Goal: Contribute content: Add original content to the website for others to see

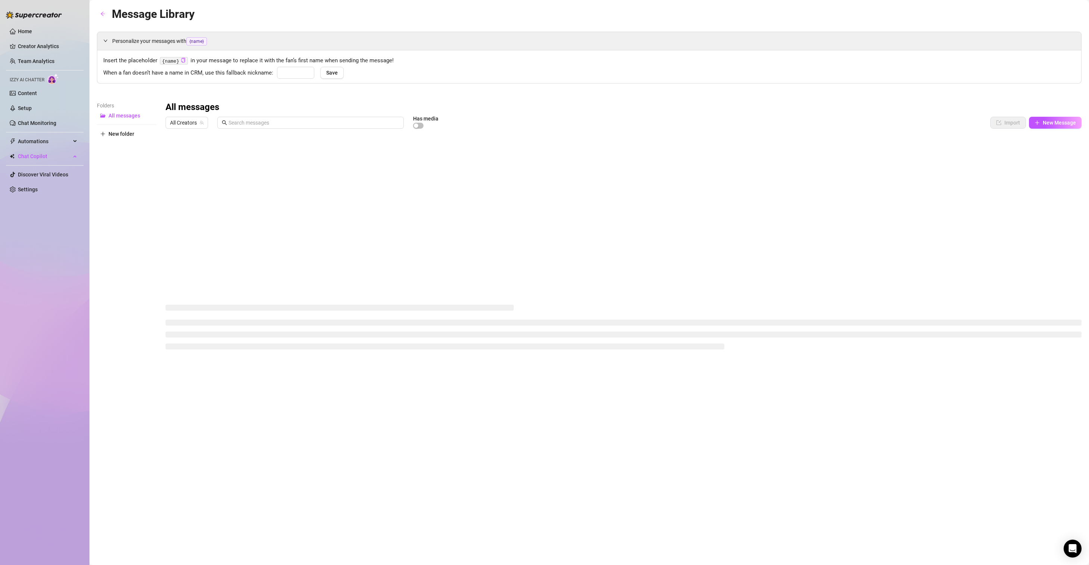
type input "love"
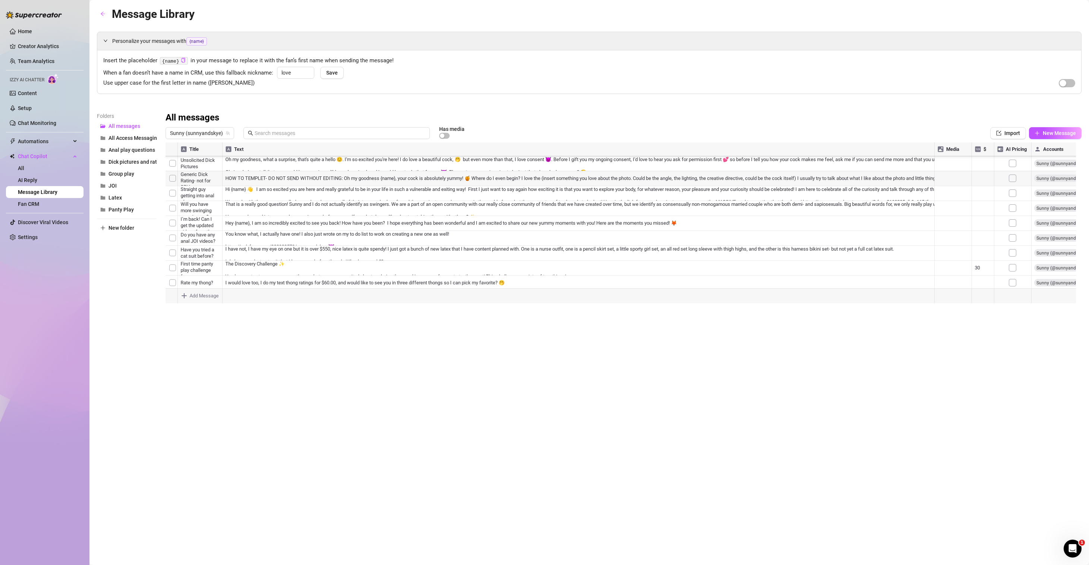
scroll to position [184, 0]
click at [387, 262] on div at bounding box center [623, 225] width 916 height 166
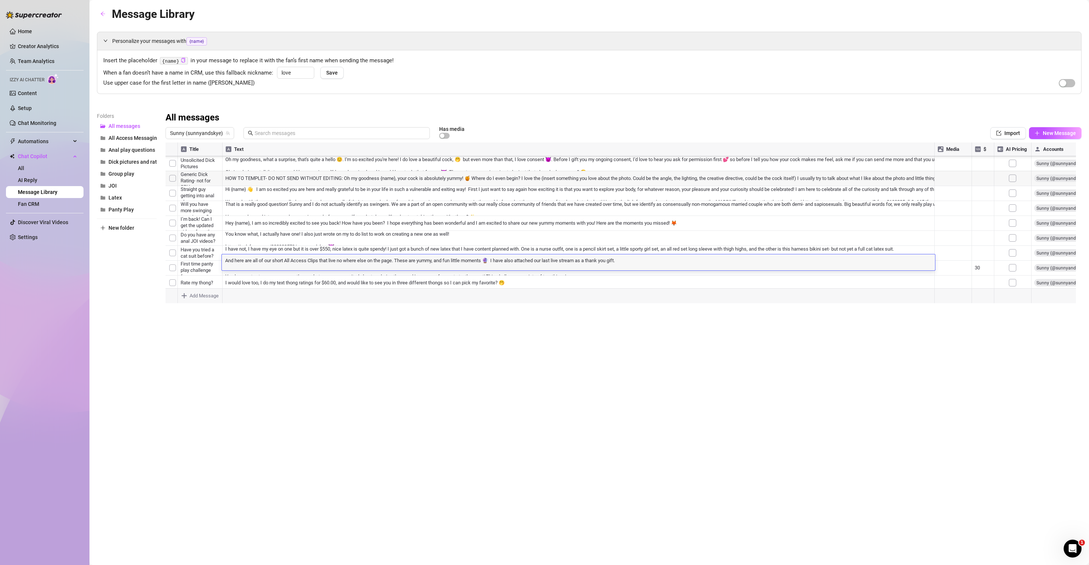
scroll to position [0, 0]
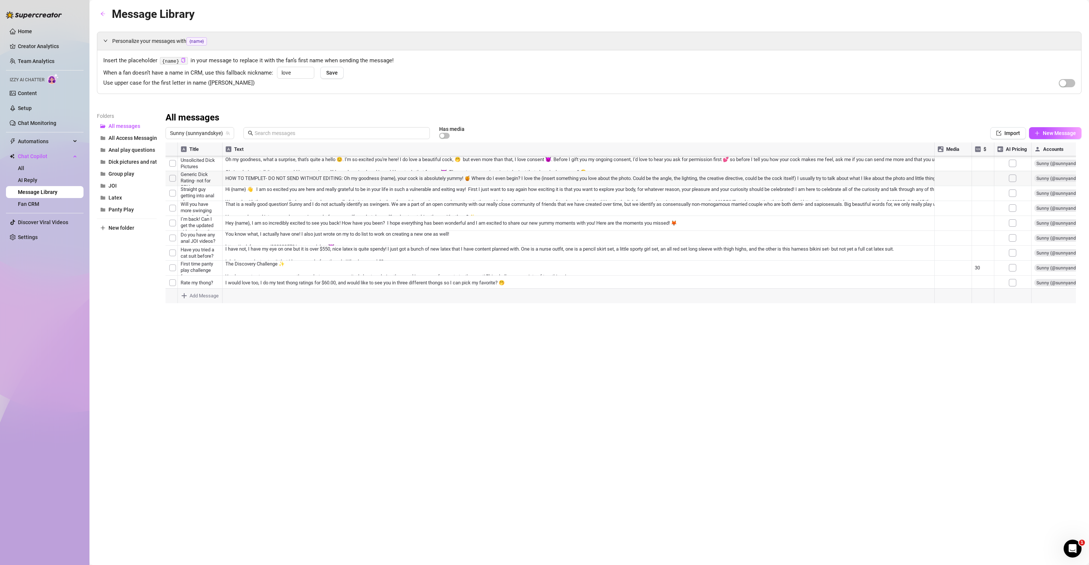
click at [589, 245] on div at bounding box center [623, 225] width 916 height 166
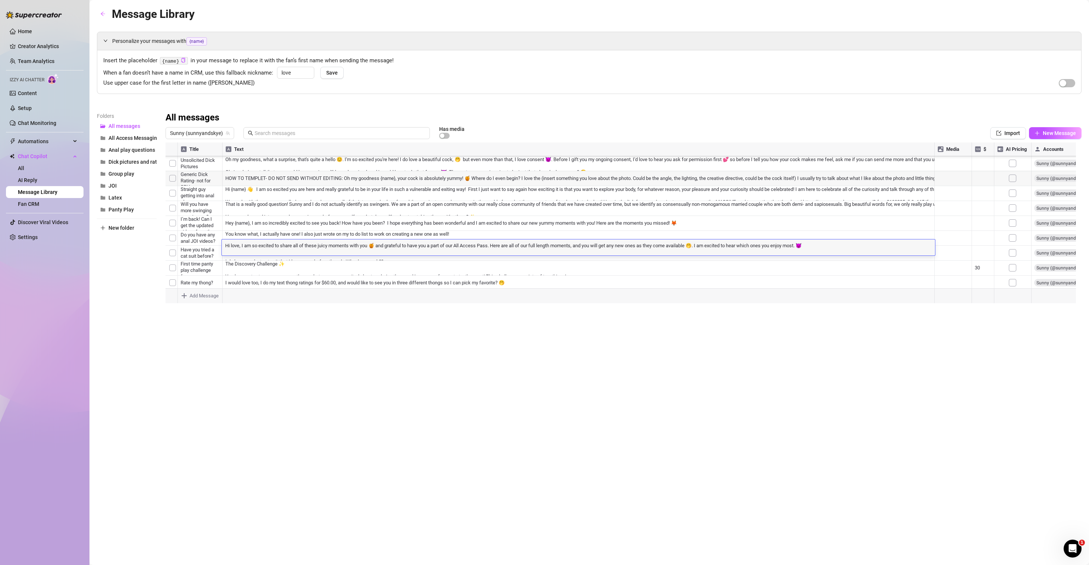
click at [840, 240] on div "Hi love, I am so excited to share all of these juicy moments with you 🍯 and gra…" at bounding box center [578, 247] width 713 height 16
drag, startPoint x: 821, startPoint y: 244, endPoint x: 811, endPoint y: 246, distance: 10.2
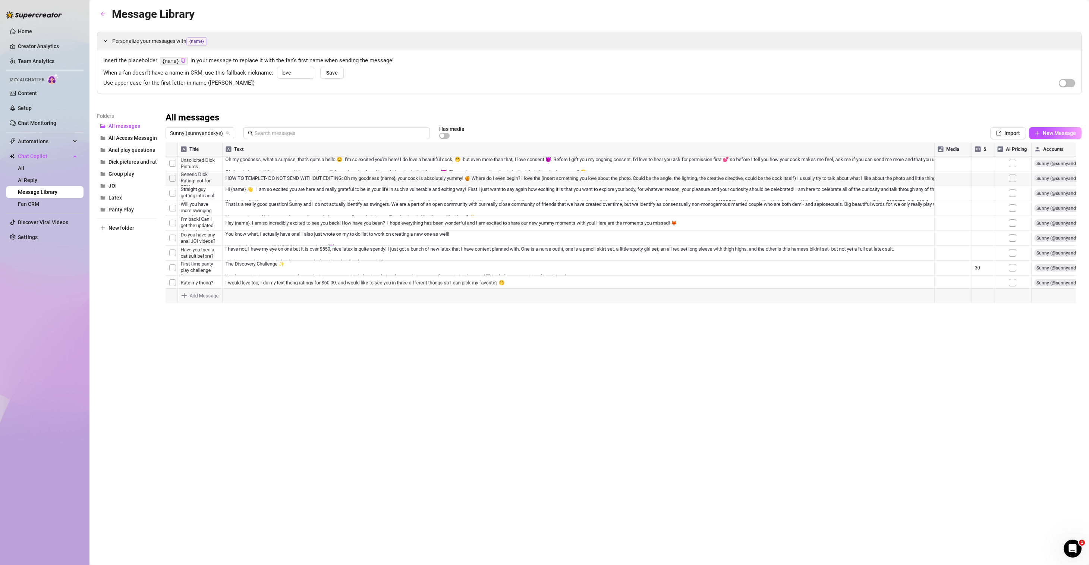
drag, startPoint x: 222, startPoint y: 146, endPoint x: 269, endPoint y: 148, distance: 46.3
click at [269, 148] on div at bounding box center [623, 225] width 916 height 166
click at [1066, 132] on span "New Message" at bounding box center [1058, 133] width 33 height 6
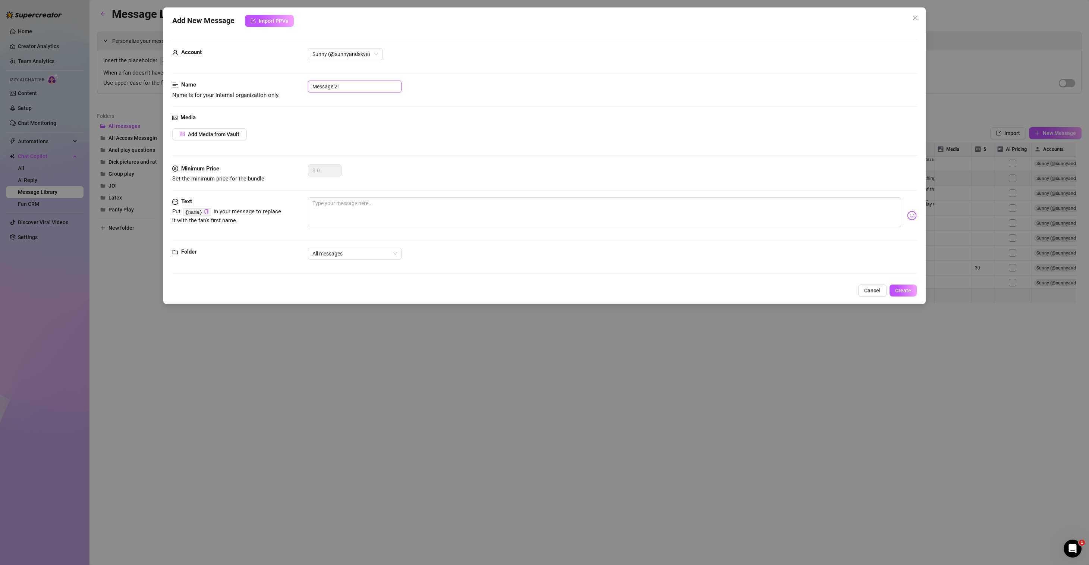
click at [359, 85] on input "Message 21" at bounding box center [355, 86] width 94 height 12
type input "All Access Full Videos - August"
click at [360, 202] on textarea at bounding box center [604, 212] width 593 height 30
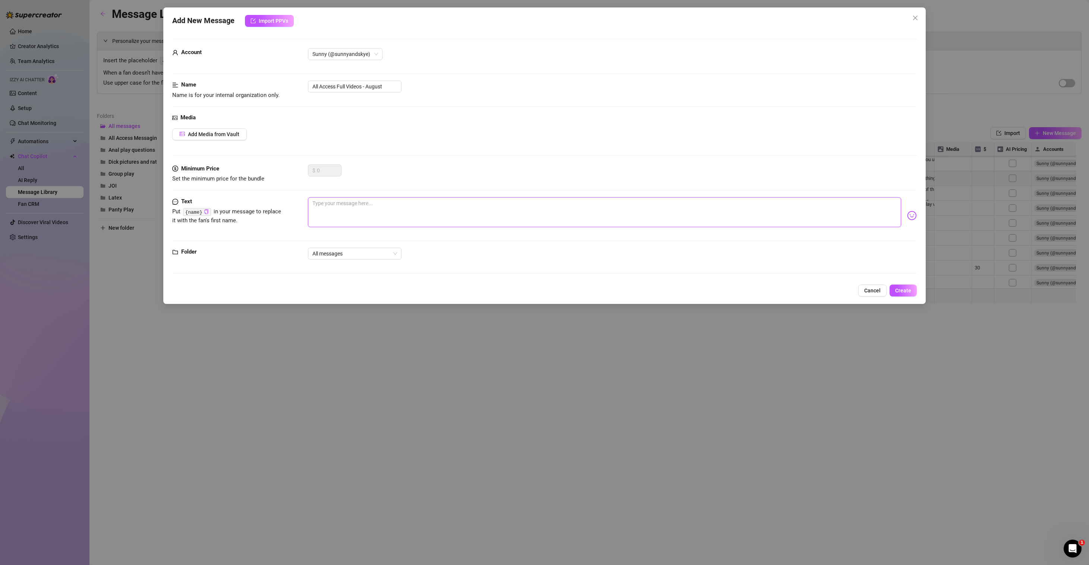
paste textarea "Hi love, I am so excited to share all of these juicy moments with you 🍯 and gra…"
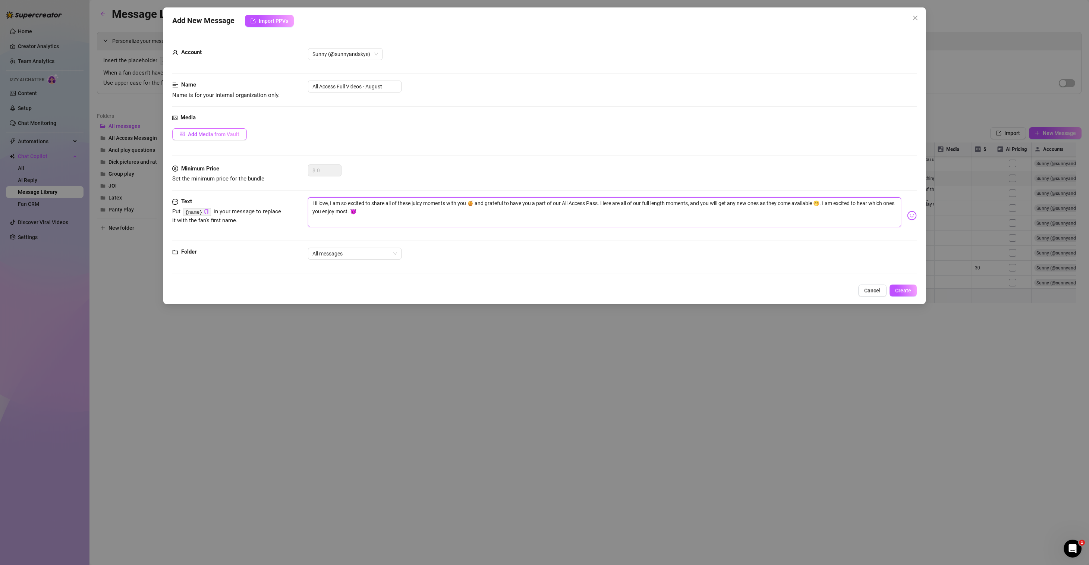
type textarea "Hi love, I am so excited to share all of these juicy moments with you 🍯 and gra…"
click at [232, 138] on button "Add Media from Vault" at bounding box center [209, 134] width 75 height 12
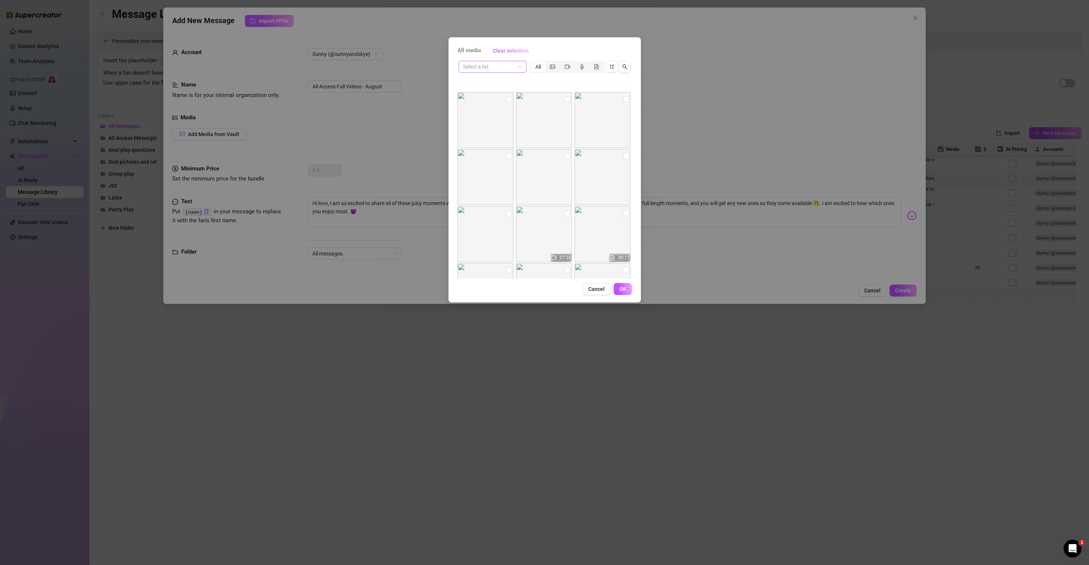
click at [523, 64] on div "Select a list" at bounding box center [492, 67] width 68 height 12
click at [486, 141] on div "All Access" at bounding box center [492, 141] width 56 height 8
click at [508, 98] on input "checkbox" at bounding box center [509, 99] width 6 height 6
checkbox input "true"
click at [564, 99] on input "checkbox" at bounding box center [567, 99] width 6 height 6
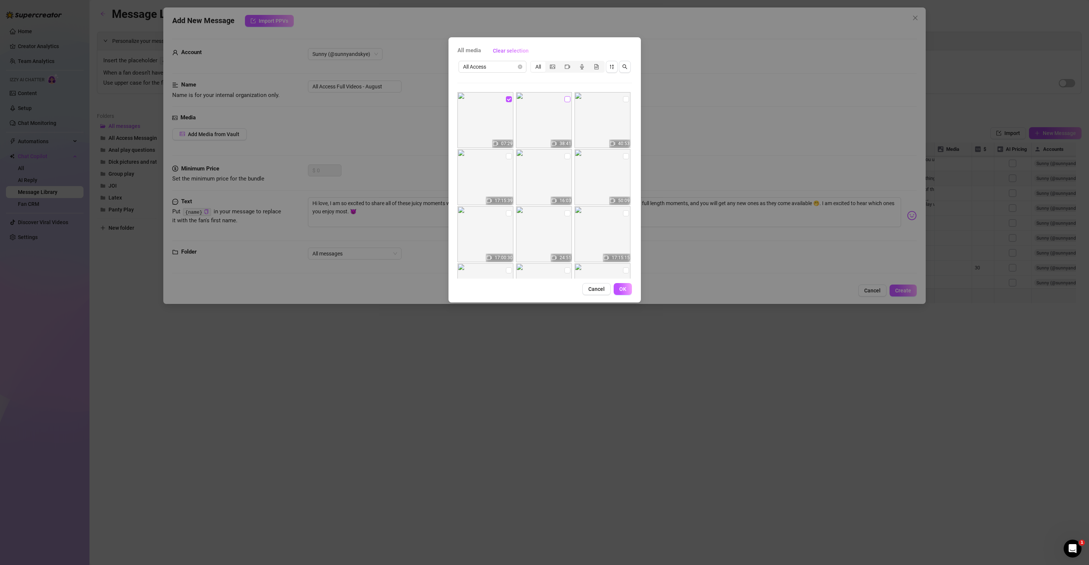
checkbox input "true"
click at [623, 99] on input "checkbox" at bounding box center [626, 99] width 6 height 6
checkbox input "true"
click at [508, 156] on input "checkbox" at bounding box center [509, 156] width 6 height 6
checkbox input "true"
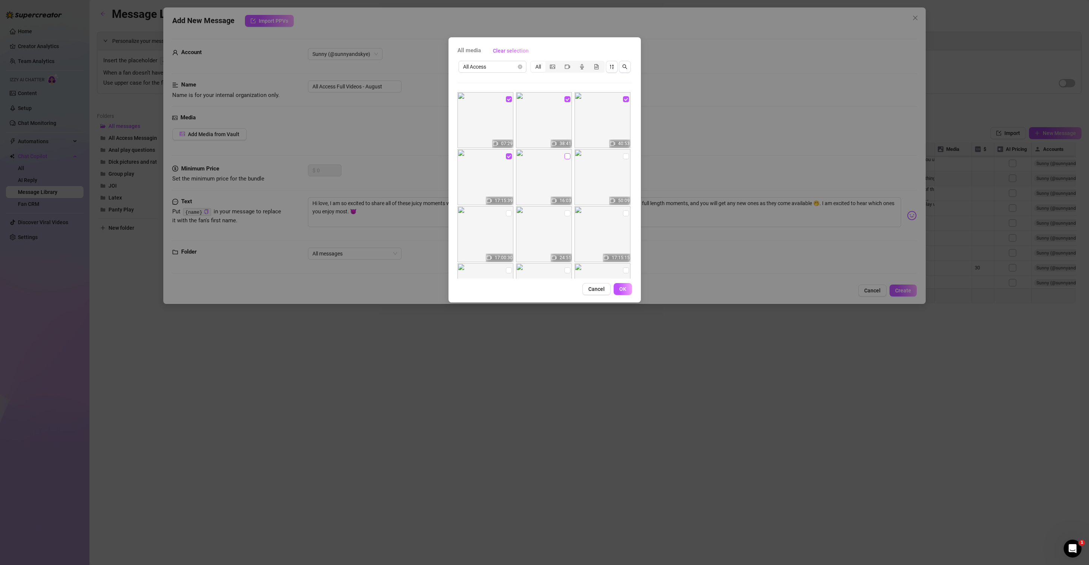
click at [564, 156] on input "checkbox" at bounding box center [567, 156] width 6 height 6
checkbox input "true"
click at [623, 158] on input "checkbox" at bounding box center [626, 156] width 6 height 6
checkbox input "true"
click at [623, 213] on input "checkbox" at bounding box center [626, 213] width 6 height 6
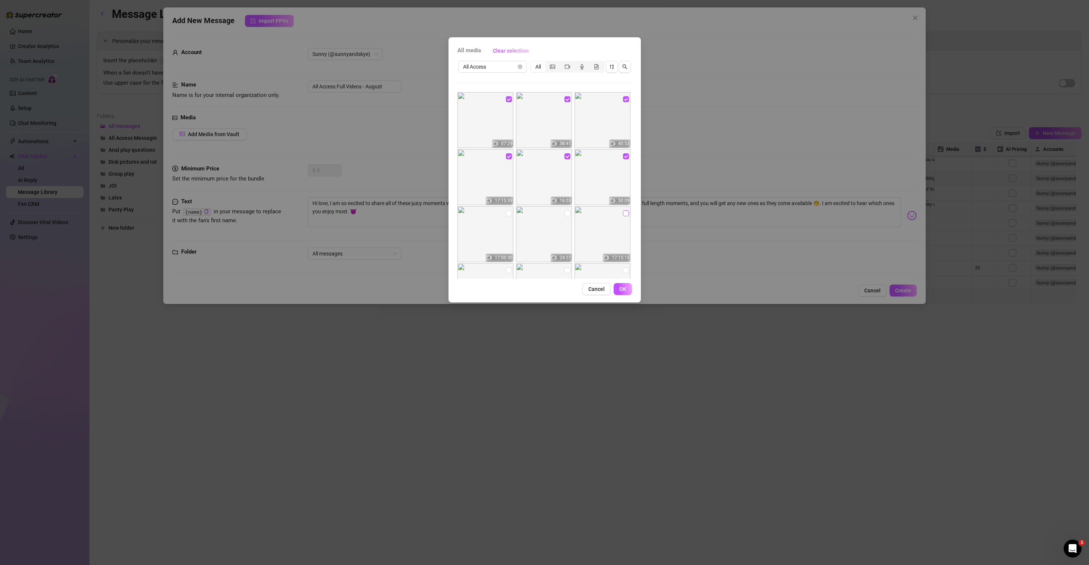
checkbox input "true"
click at [564, 212] on input "checkbox" at bounding box center [567, 213] width 6 height 6
checkbox input "true"
click at [508, 212] on input "checkbox" at bounding box center [509, 213] width 6 height 6
checkbox input "true"
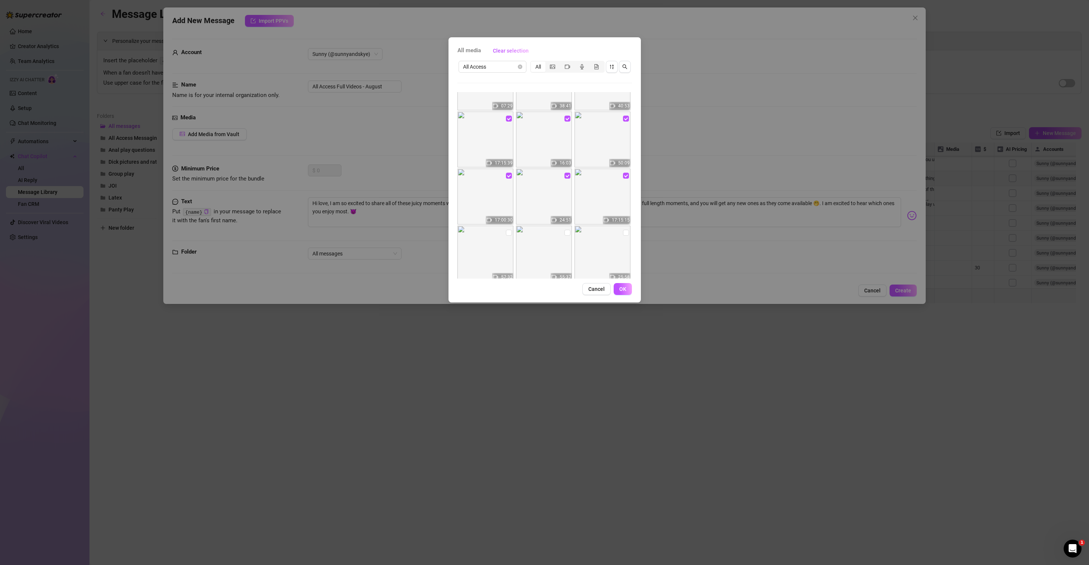
scroll to position [177, 0]
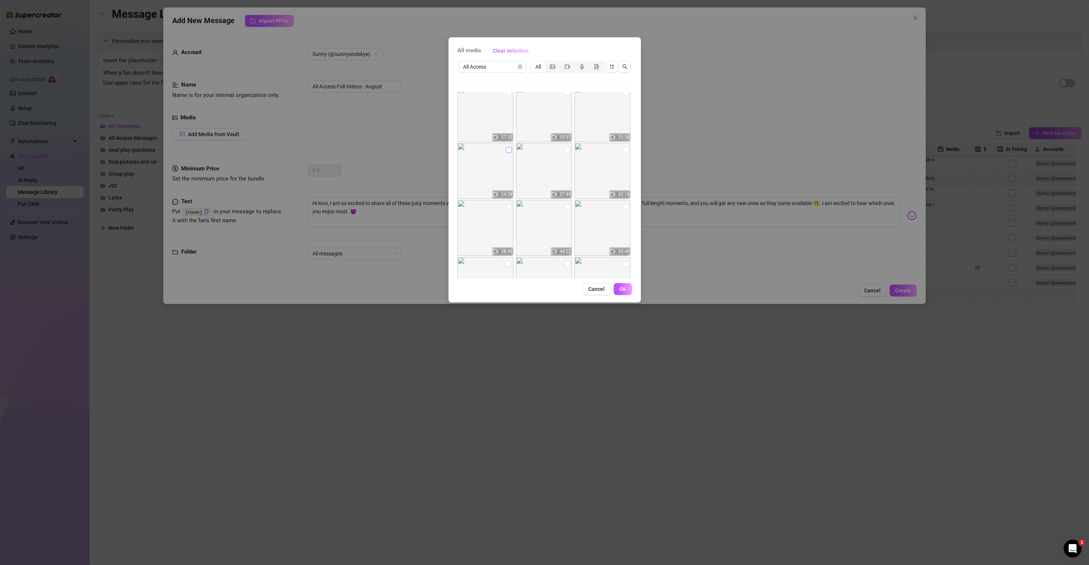
click at [507, 152] on input "checkbox" at bounding box center [509, 150] width 6 height 6
checkbox input "true"
click at [565, 149] on input "checkbox" at bounding box center [567, 150] width 6 height 6
checkbox input "true"
click at [623, 149] on input "checkbox" at bounding box center [626, 150] width 6 height 6
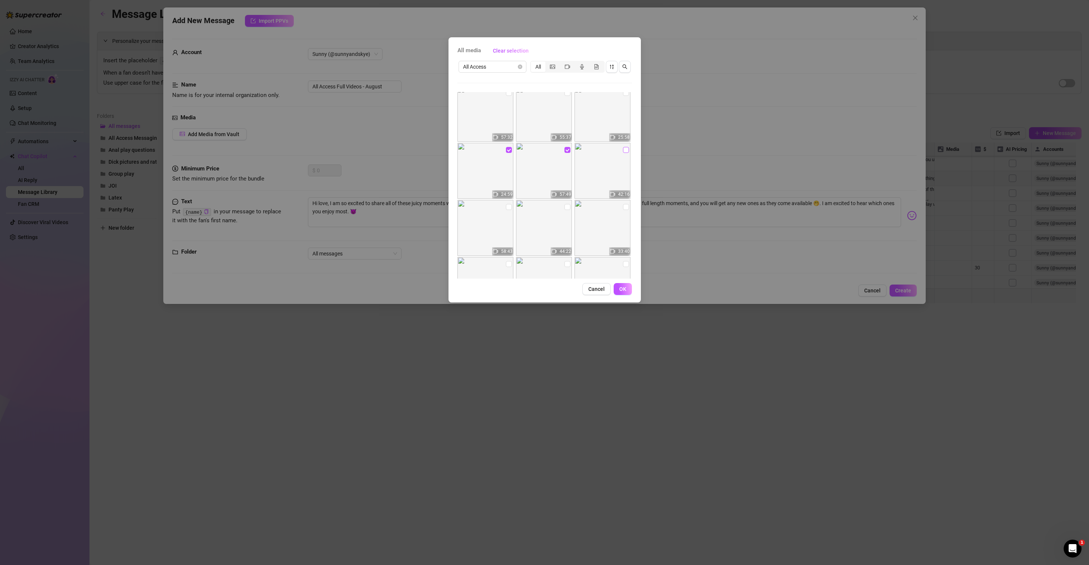
checkbox input "true"
click at [623, 206] on input "checkbox" at bounding box center [626, 207] width 6 height 6
checkbox input "true"
click at [565, 206] on input "checkbox" at bounding box center [567, 207] width 6 height 6
checkbox input "true"
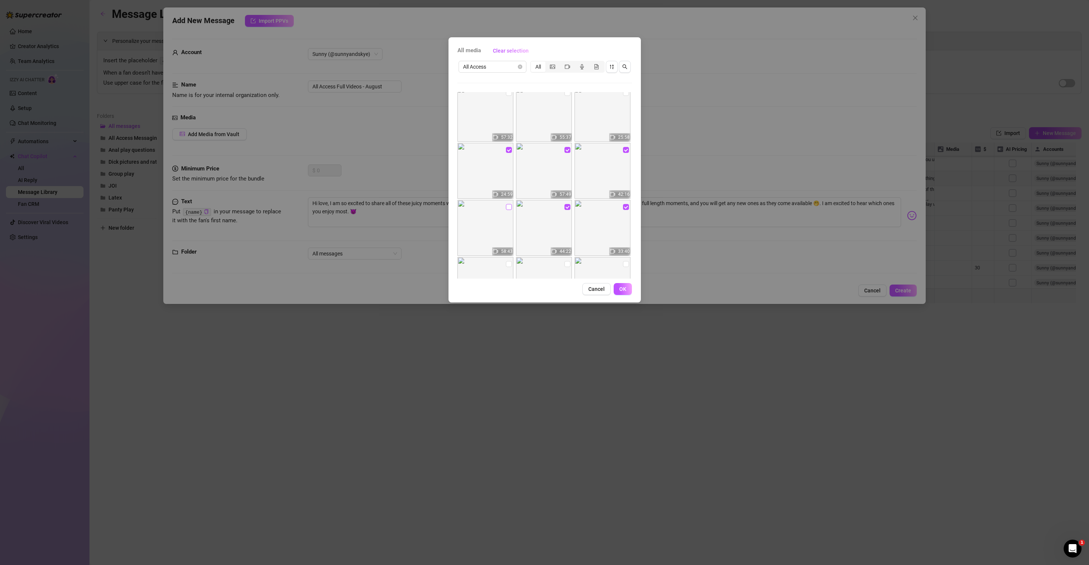
click at [506, 208] on input "checkbox" at bounding box center [509, 207] width 6 height 6
checkbox input "true"
click at [508, 262] on input "checkbox" at bounding box center [509, 264] width 6 height 6
checkbox input "true"
click at [564, 263] on input "checkbox" at bounding box center [567, 264] width 6 height 6
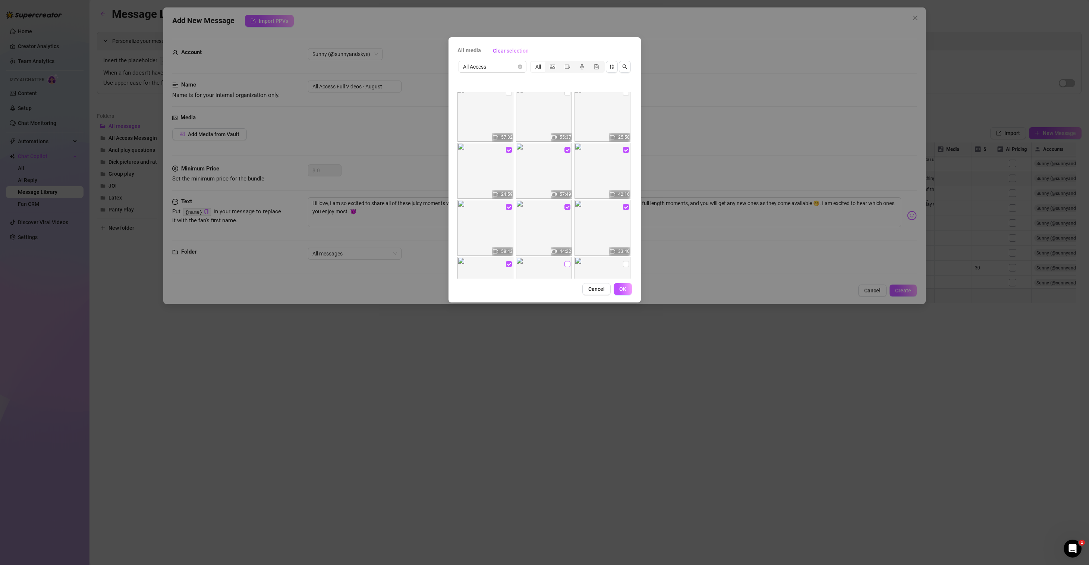
checkbox input "true"
click at [623, 263] on input "checkbox" at bounding box center [626, 264] width 6 height 6
checkbox input "true"
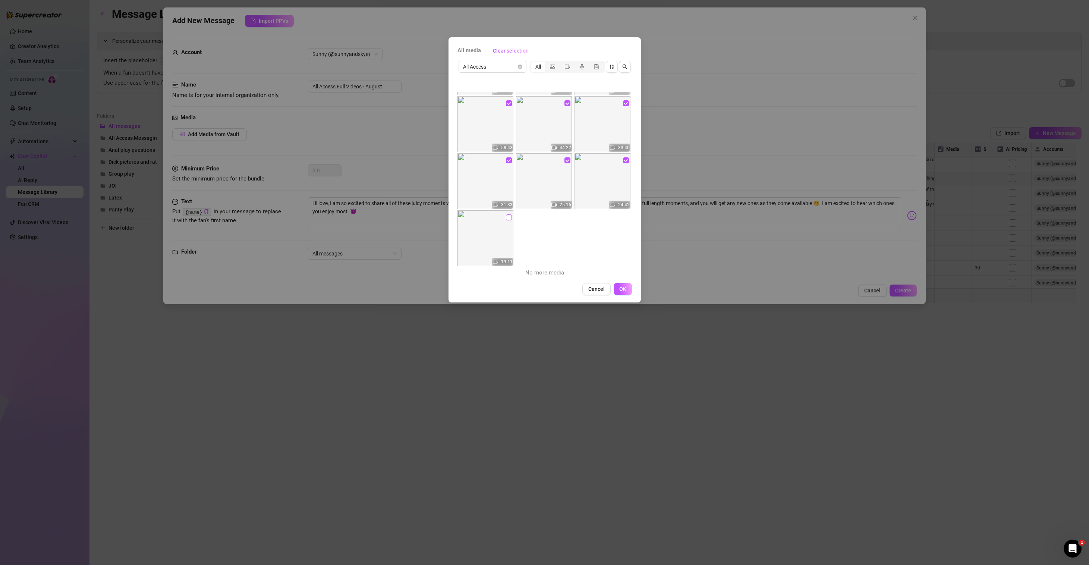
click at [508, 218] on input "checkbox" at bounding box center [509, 217] width 6 height 6
checkbox input "true"
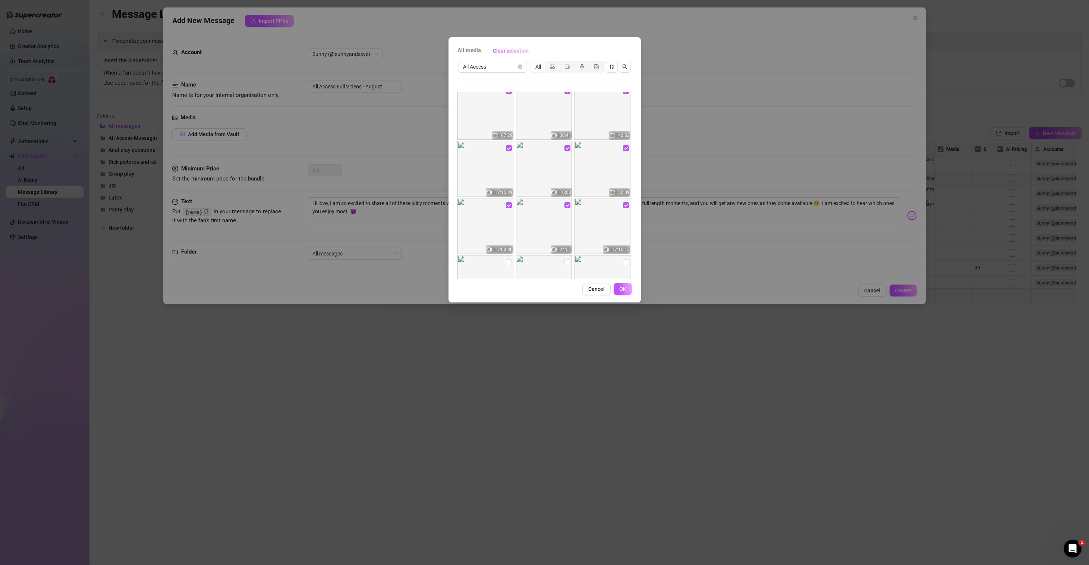
scroll to position [0, 0]
click at [622, 285] on button "OK" at bounding box center [622, 289] width 18 height 12
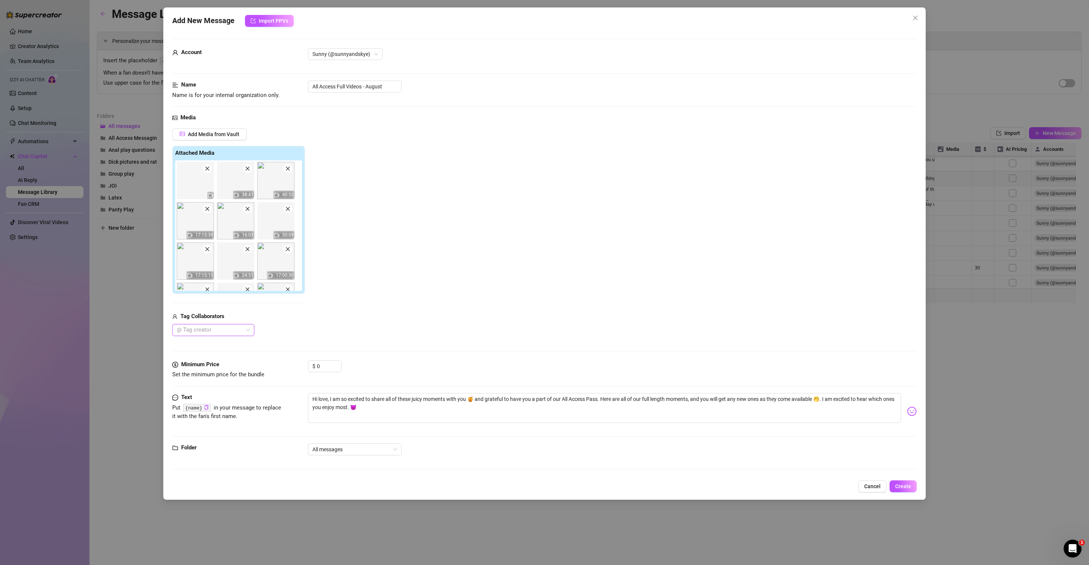
click at [249, 329] on div "@ Tag creator" at bounding box center [213, 330] width 82 height 12
click at [220, 345] on div "[PERSON_NAME]" at bounding box center [213, 345] width 70 height 8
click at [212, 357] on div "Ben Adventure" at bounding box center [213, 357] width 70 height 8
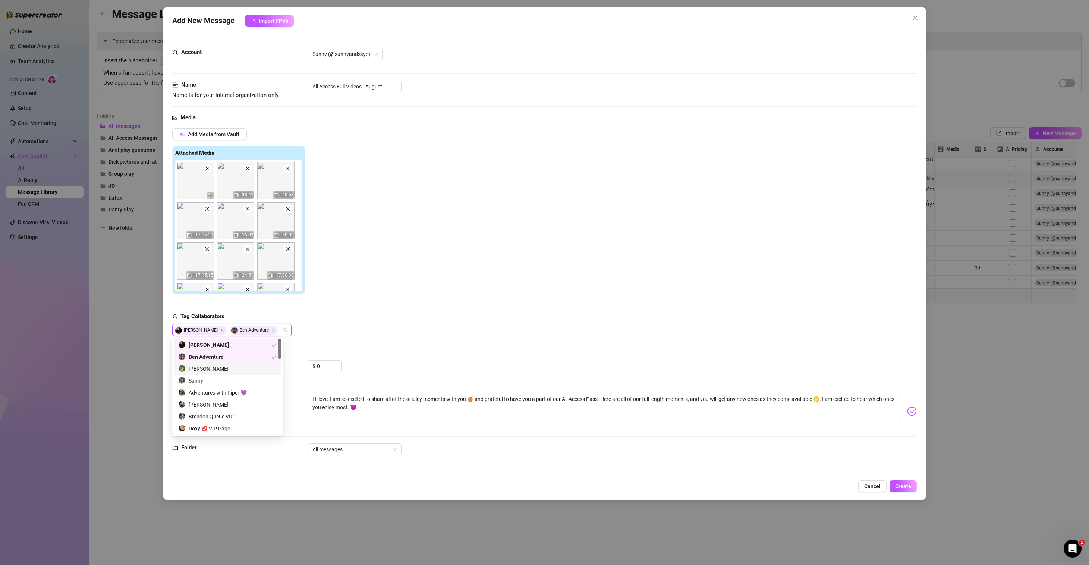
click at [208, 368] on div "[PERSON_NAME]" at bounding box center [227, 368] width 98 height 8
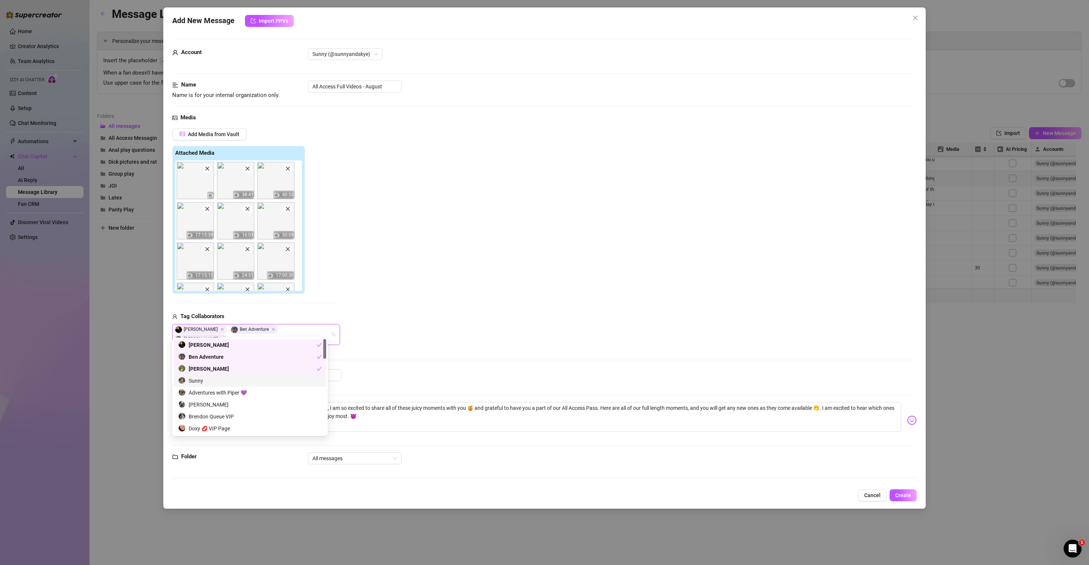
click at [206, 377] on div "Sunny" at bounding box center [249, 380] width 143 height 8
click at [214, 422] on div "Brendon Queue VIP" at bounding box center [256, 426] width 156 height 8
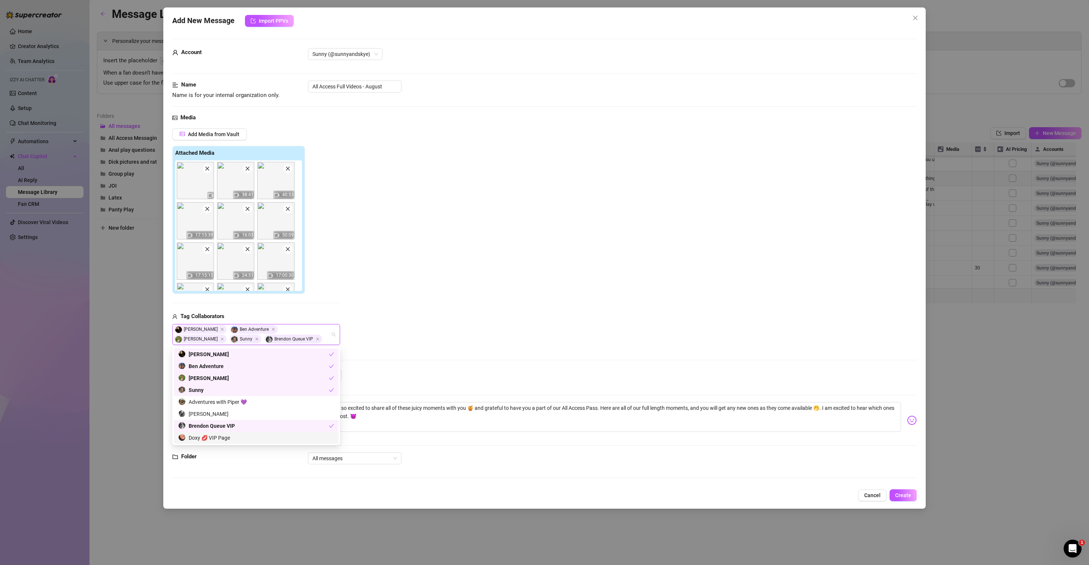
click at [221, 441] on div "Doxy 💋 VIP Page" at bounding box center [256, 437] width 156 height 8
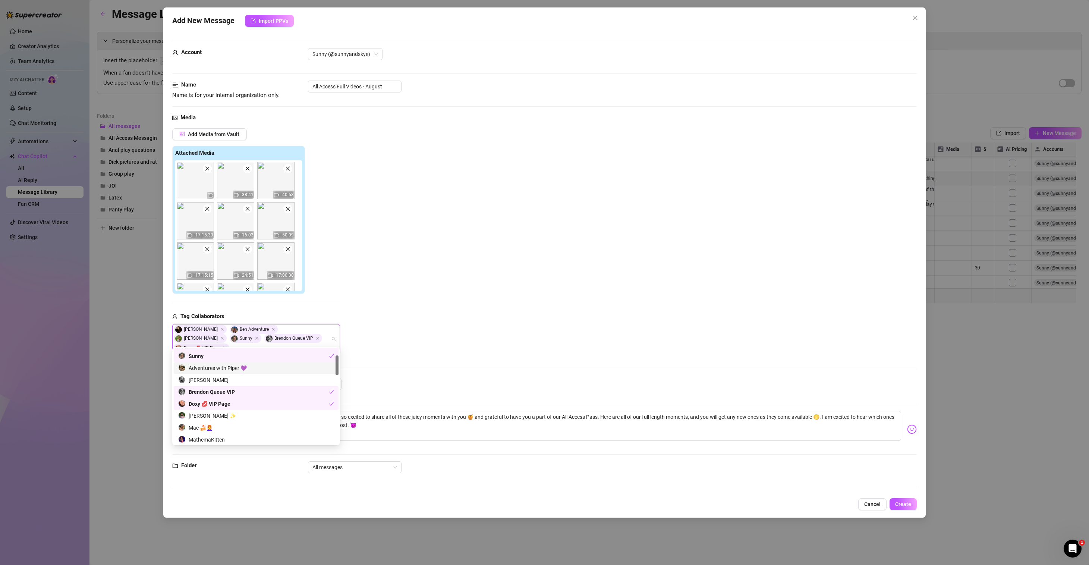
scroll to position [34, 0]
click at [237, 414] on div "[PERSON_NAME] ✨" at bounding box center [256, 415] width 156 height 8
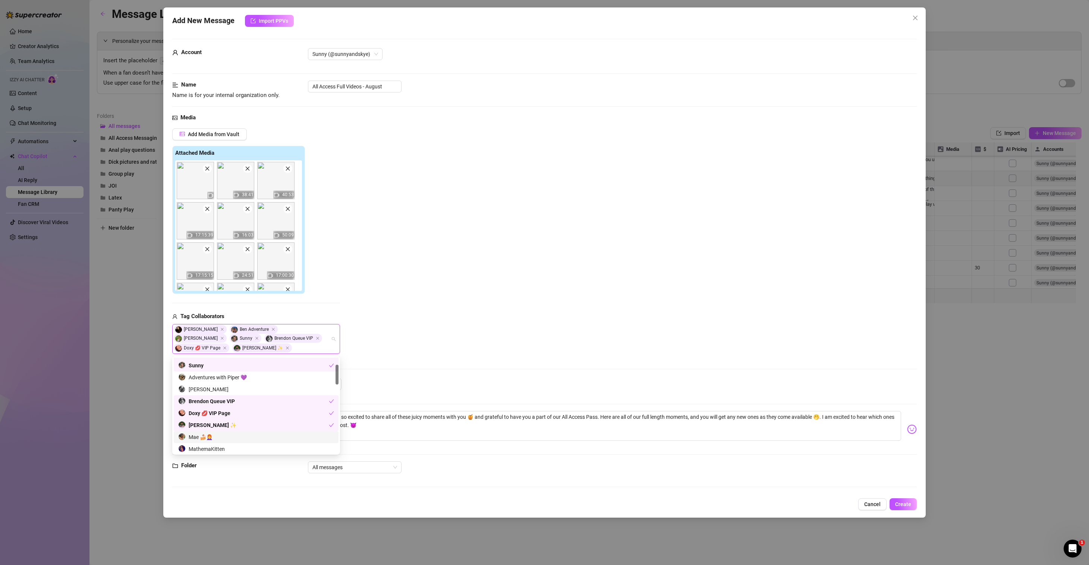
click at [235, 434] on div "Mae 🍰👩‍🦰" at bounding box center [256, 437] width 156 height 8
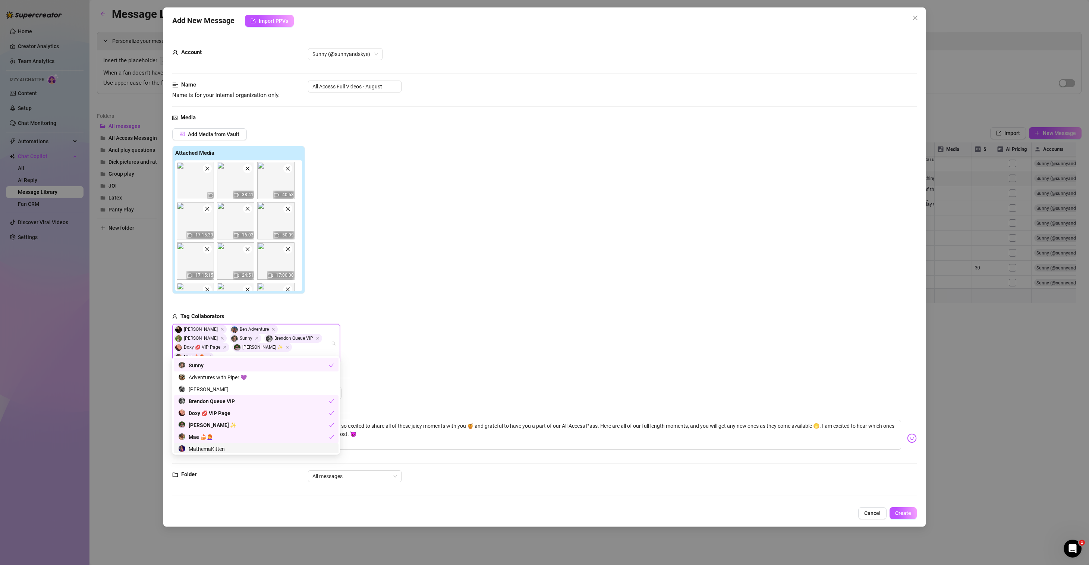
click at [233, 447] on div "MathemaKitten" at bounding box center [256, 449] width 156 height 8
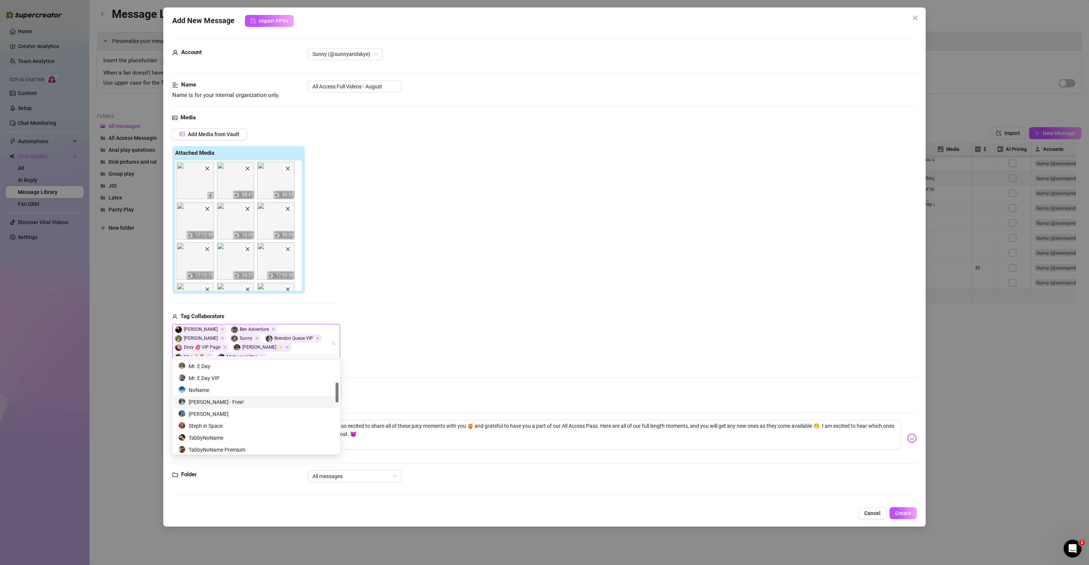
scroll to position [118, 0]
click at [217, 378] on div "Mr. E Day" at bounding box center [256, 376] width 156 height 8
click at [216, 409] on div "NoName" at bounding box center [256, 409] width 156 height 8
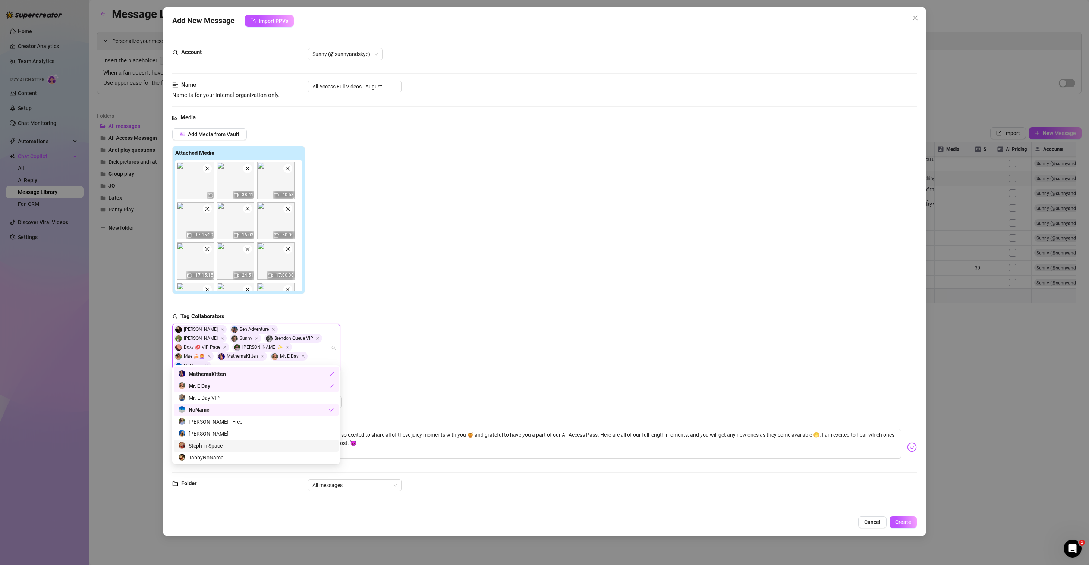
click at [233, 445] on div "Steph in Space" at bounding box center [256, 445] width 156 height 8
click at [230, 460] on div "TabbyNoName" at bounding box center [256, 457] width 156 height 8
click at [230, 422] on div "[PERSON_NAME]🌻" at bounding box center [256, 423] width 156 height 8
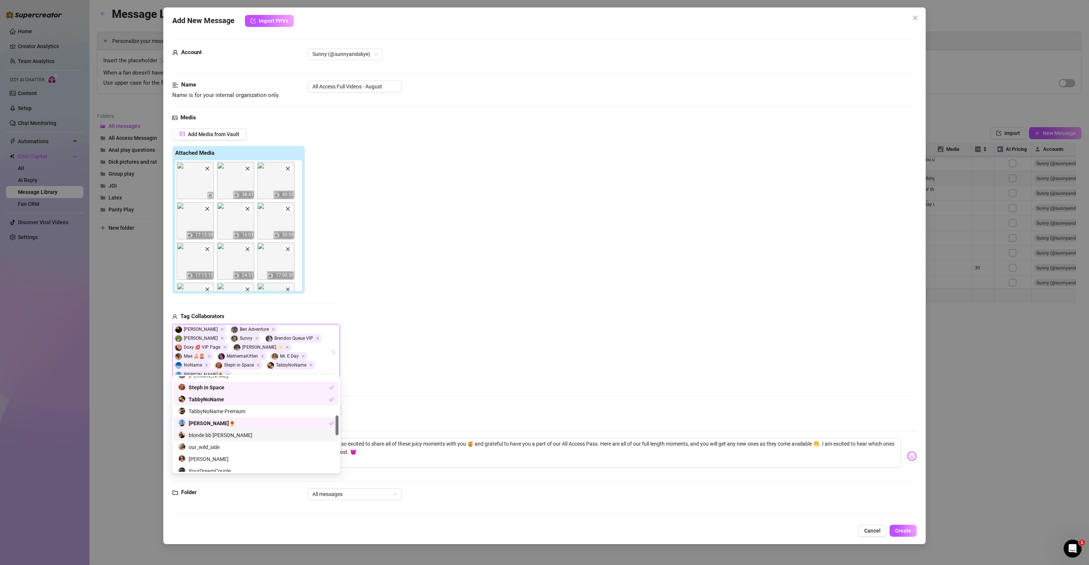
click at [231, 435] on div "blonde bb [PERSON_NAME]" at bounding box center [256, 435] width 156 height 8
click at [229, 446] on div "our_wild_side" at bounding box center [256, 447] width 156 height 8
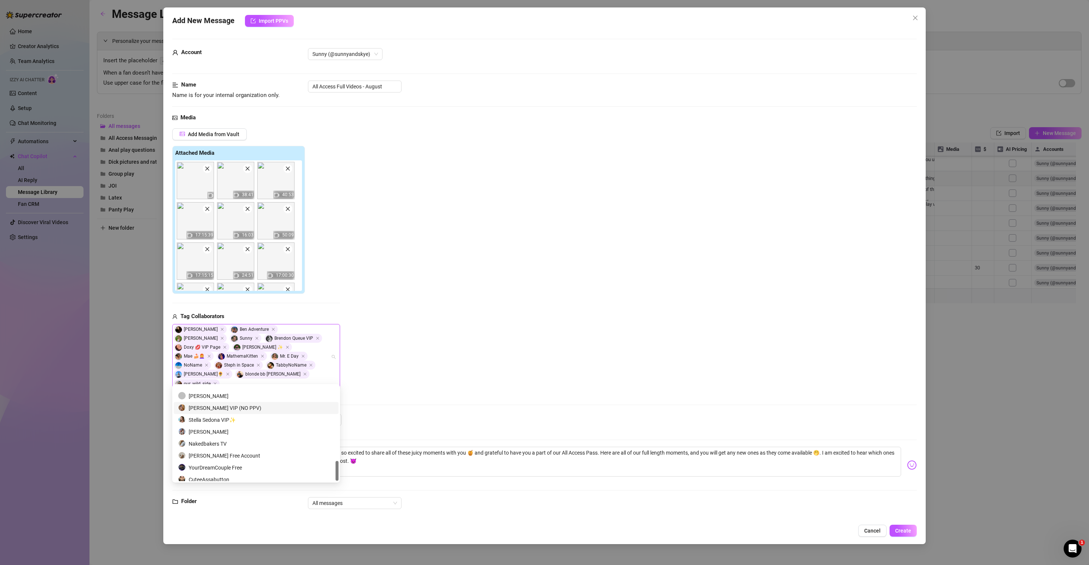
scroll to position [358, 0]
click at [558, 305] on div "Add Media from Vault Attached Media 38:41 40:53 17:15:39 16:03 50:09 17:15:15 2…" at bounding box center [544, 258] width 744 height 261
click at [903, 530] on span "Create" at bounding box center [903, 530] width 16 height 6
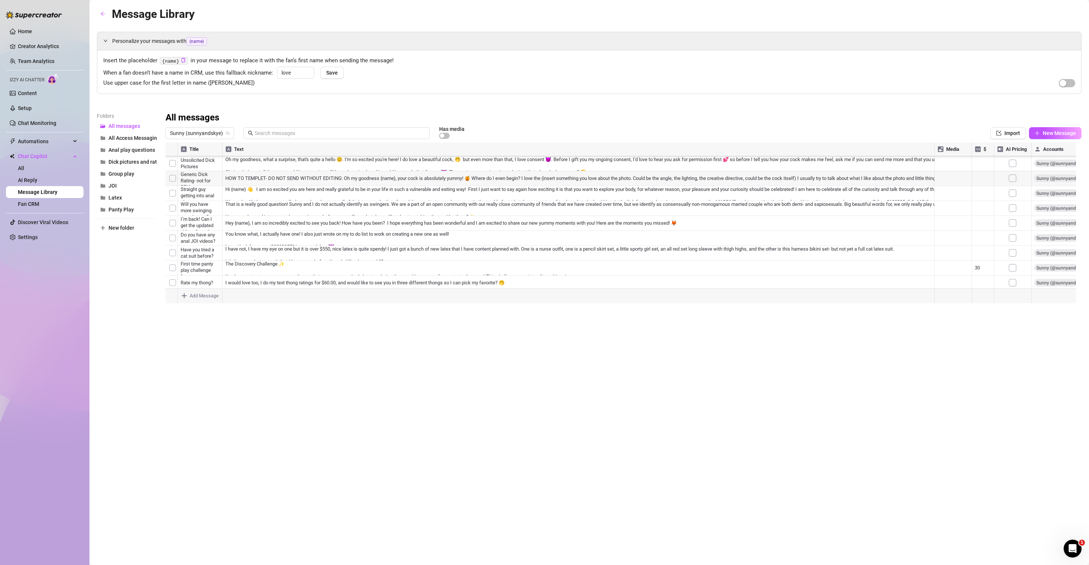
click at [328, 258] on div at bounding box center [623, 225] width 916 height 166
click at [629, 259] on div at bounding box center [623, 225] width 916 height 166
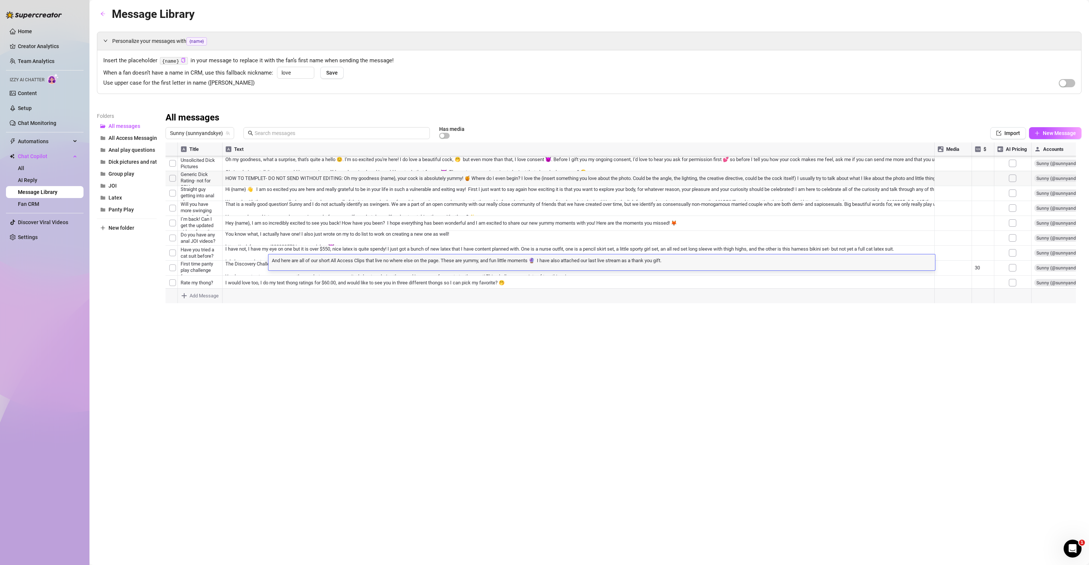
click at [629, 259] on textarea "And here are all of our short All Access Clips that live no where else on the p…" at bounding box center [601, 259] width 666 height 7
click at [1054, 130] on span "New Message" at bounding box center [1058, 133] width 33 height 6
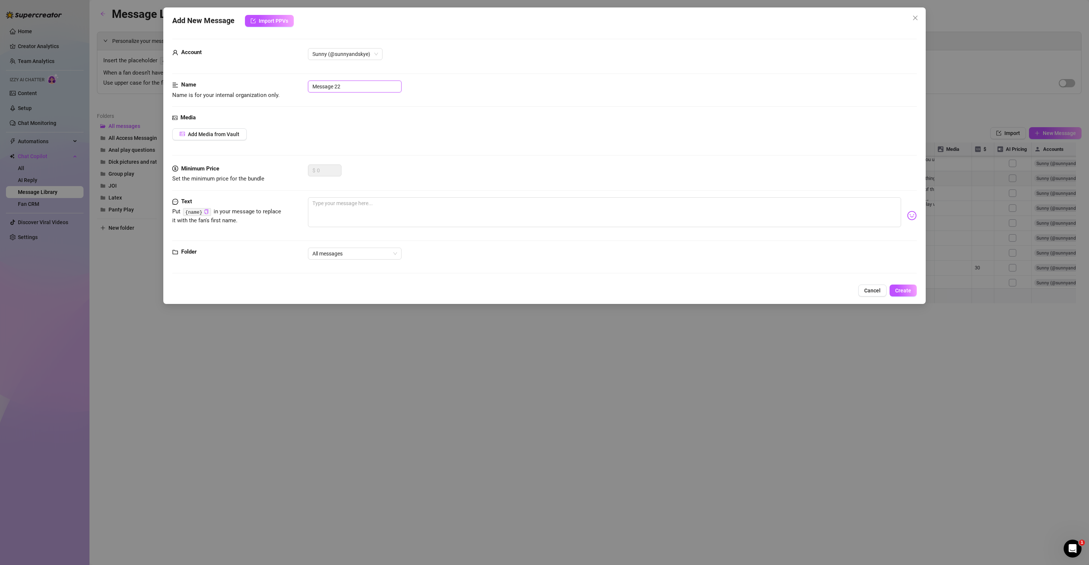
click at [351, 85] on input "Message 22" at bounding box center [355, 86] width 94 height 12
type input "All Access Clips - August"
click at [227, 135] on span "Add Media from Vault" at bounding box center [213, 134] width 51 height 6
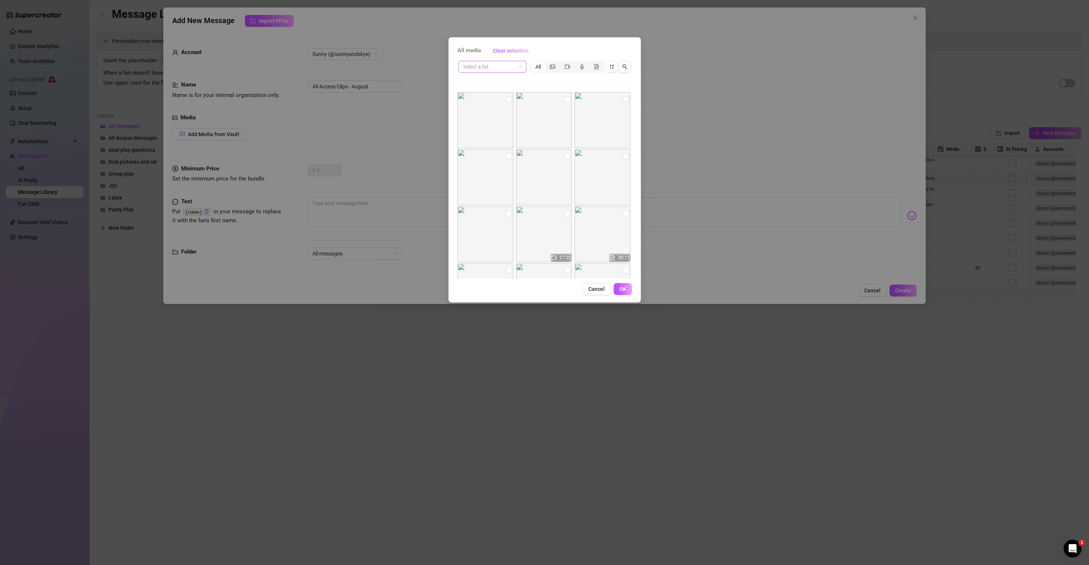
click at [515, 69] on input "search" at bounding box center [489, 66] width 52 height 11
click at [490, 106] on div "All Access Clips" at bounding box center [492, 106] width 56 height 8
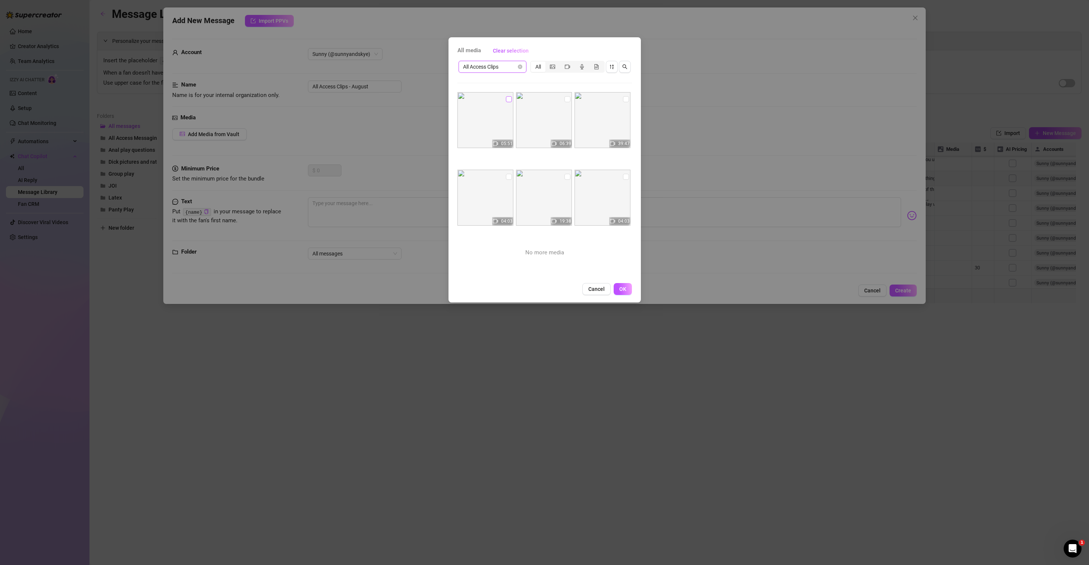
click at [507, 99] on input "checkbox" at bounding box center [509, 99] width 6 height 6
checkbox input "true"
click at [564, 100] on input "checkbox" at bounding box center [567, 99] width 6 height 6
checkbox input "true"
click at [623, 98] on input "checkbox" at bounding box center [626, 99] width 6 height 6
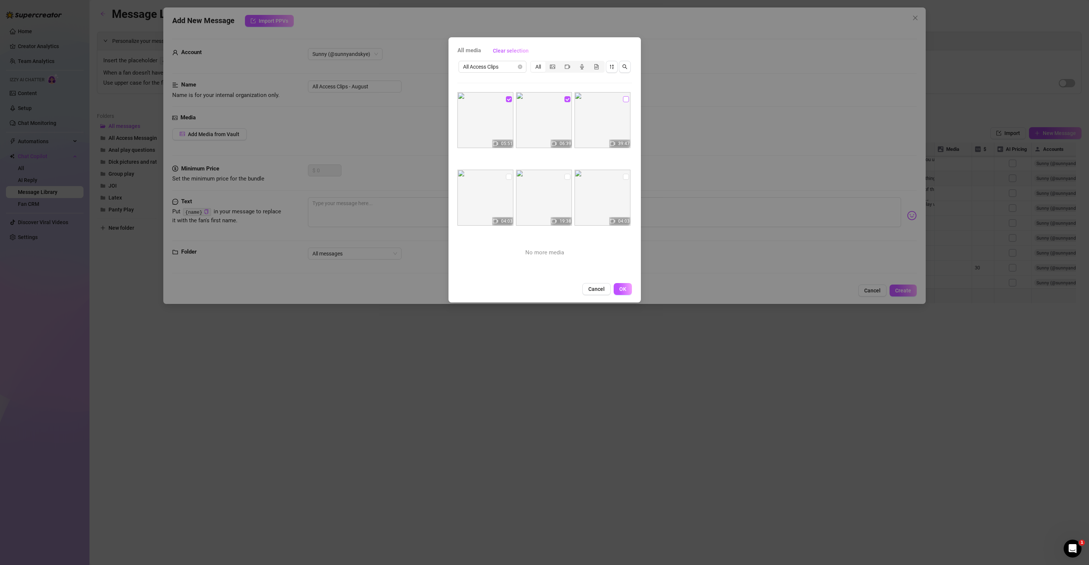
checkbox input "true"
drag, startPoint x: 622, startPoint y: 176, endPoint x: 616, endPoint y: 177, distance: 6.0
click at [623, 176] on input "checkbox" at bounding box center [626, 177] width 6 height 6
checkbox input "true"
click at [564, 177] on input "checkbox" at bounding box center [567, 177] width 6 height 6
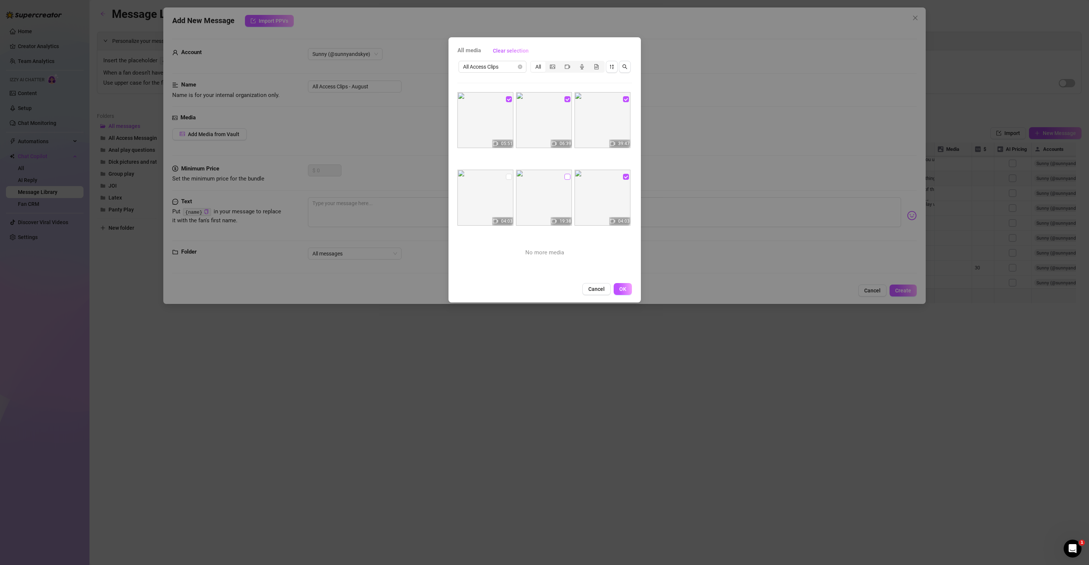
checkbox input "true"
click at [508, 177] on input "checkbox" at bounding box center [509, 177] width 6 height 6
checkbox input "true"
click at [625, 290] on span "OK" at bounding box center [622, 289] width 7 height 6
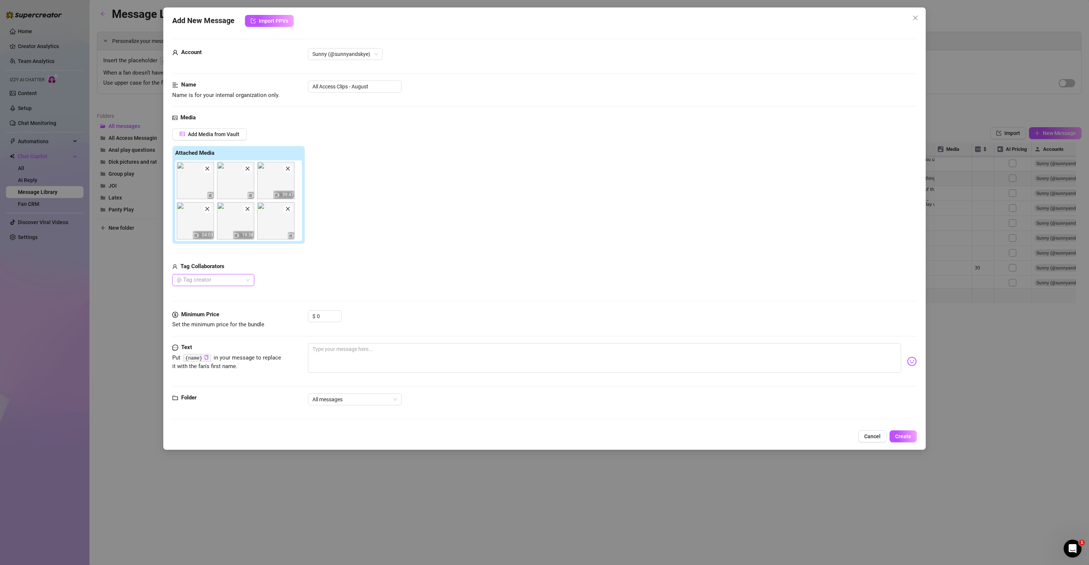
click at [244, 280] on div at bounding box center [209, 280] width 71 height 10
click at [212, 317] on div "[PERSON_NAME]" at bounding box center [213, 319] width 70 height 8
click at [208, 331] on div "Sunny" at bounding box center [213, 330] width 70 height 8
click at [224, 320] on div "Mae 🍰👩‍🦰" at bounding box center [217, 320] width 79 height 8
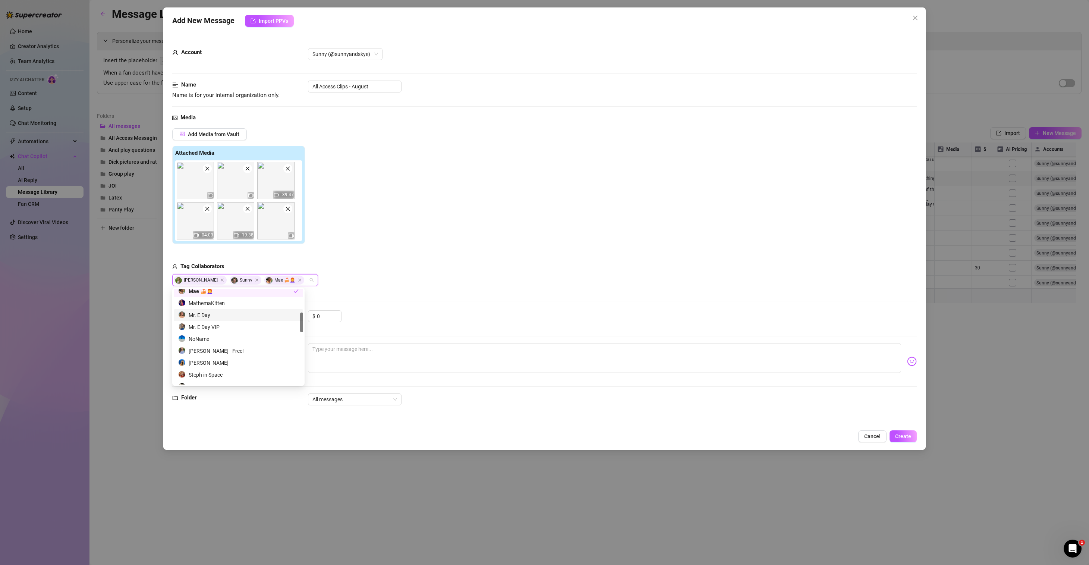
scroll to position [127, 0]
click at [235, 371] on div "TabbyNoName" at bounding box center [238, 370] width 120 height 8
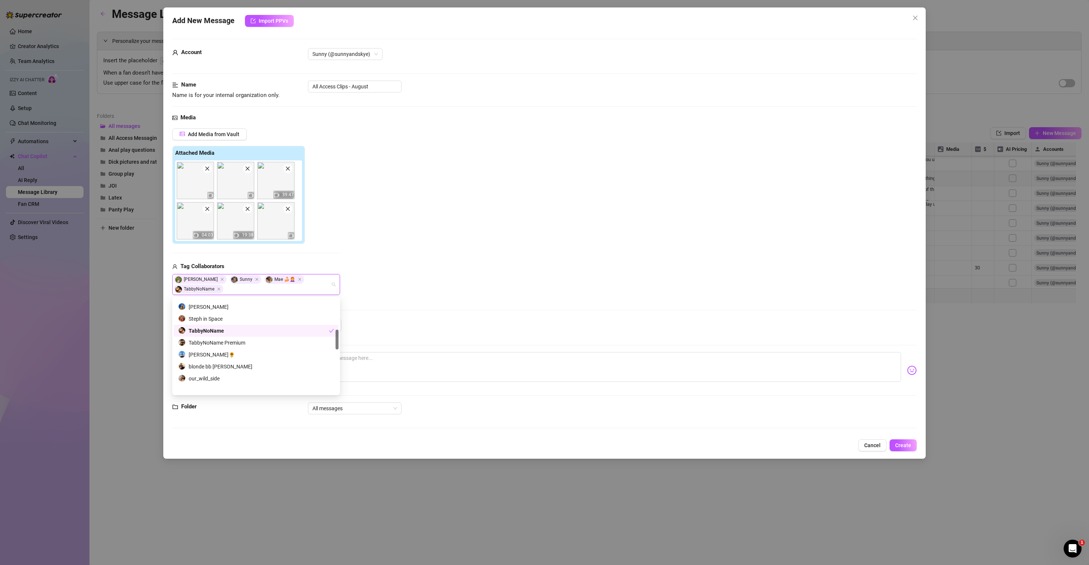
scroll to position [207, 0]
click at [229, 344] on div "our_wild_side" at bounding box center [256, 348] width 156 height 8
click at [576, 357] on textarea at bounding box center [604, 367] width 593 height 30
paste textarea "And here are all of our short All Access Clips that live no where else on the p…"
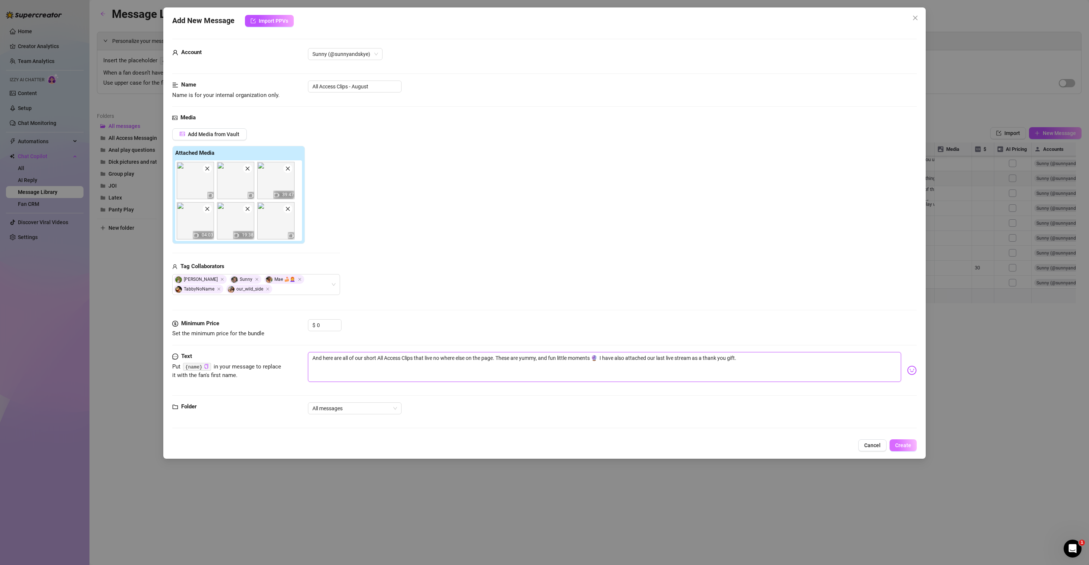
type textarea "And here are all of our short All Access Clips that live no where else on the p…"
click at [908, 446] on span "Create" at bounding box center [903, 445] width 16 height 6
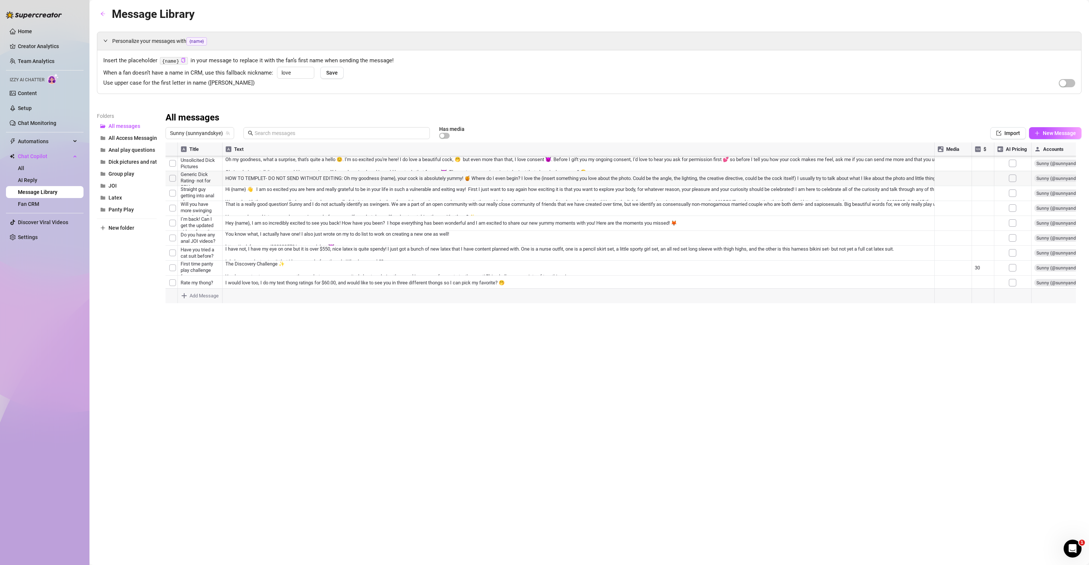
click at [346, 277] on div at bounding box center [623, 225] width 916 height 166
click at [461, 244] on div at bounding box center [623, 225] width 916 height 166
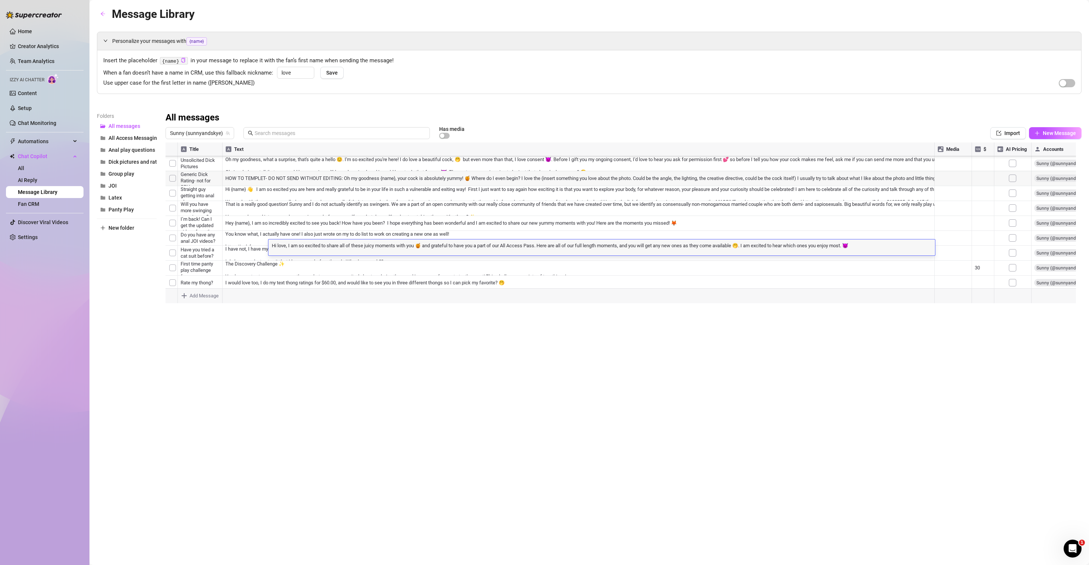
scroll to position [0, 0]
click at [254, 246] on div at bounding box center [623, 225] width 916 height 166
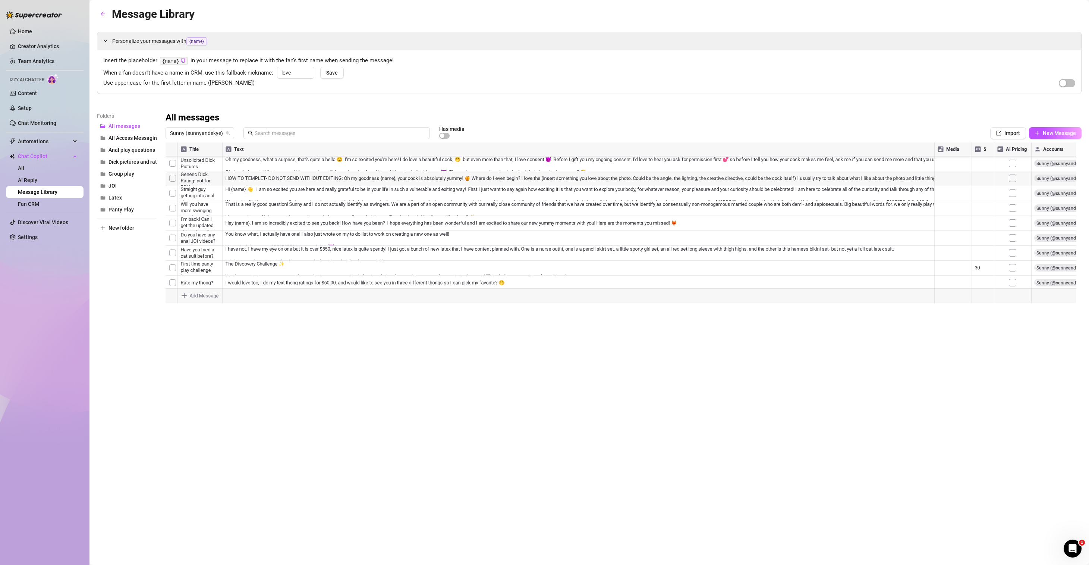
click at [254, 246] on div at bounding box center [623, 225] width 916 height 166
click at [306, 247] on div at bounding box center [623, 225] width 916 height 166
click at [143, 138] on span "All Access Messaging" at bounding box center [133, 138] width 51 height 6
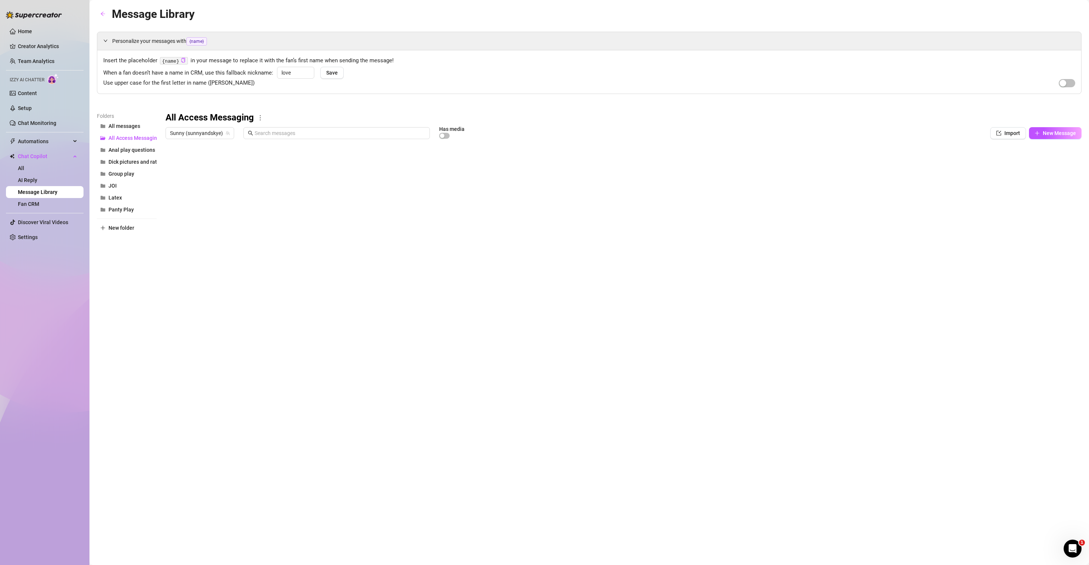
click at [211, 299] on body "Home Creator Analytics Team Analytics Izzy AI Chatter Content Setup Chat Monito…" at bounding box center [544, 282] width 1089 height 565
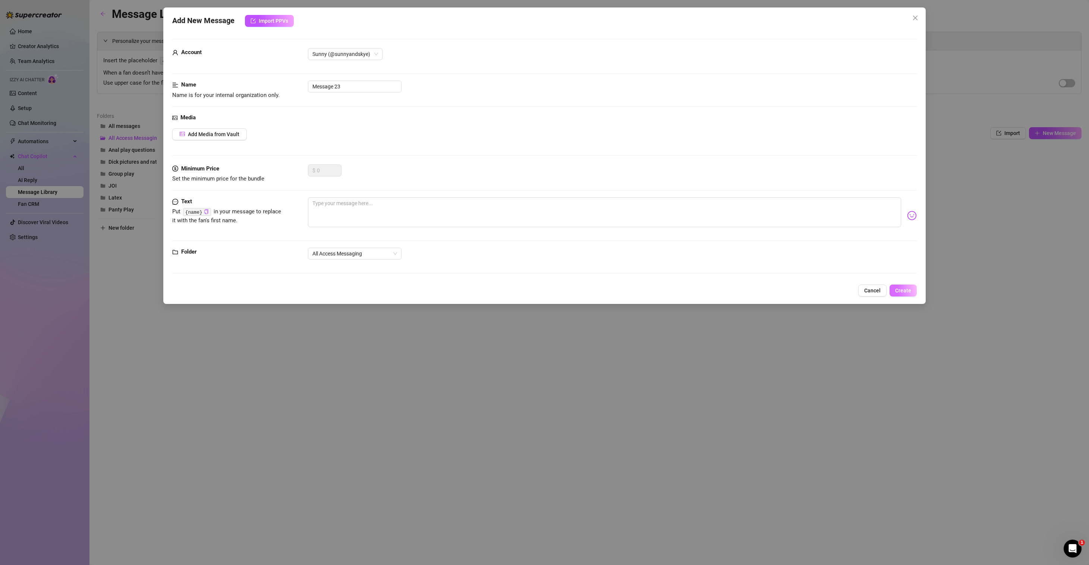
click at [905, 286] on button "Create" at bounding box center [902, 290] width 27 height 12
click at [918, 18] on span "Close" at bounding box center [915, 18] width 12 height 6
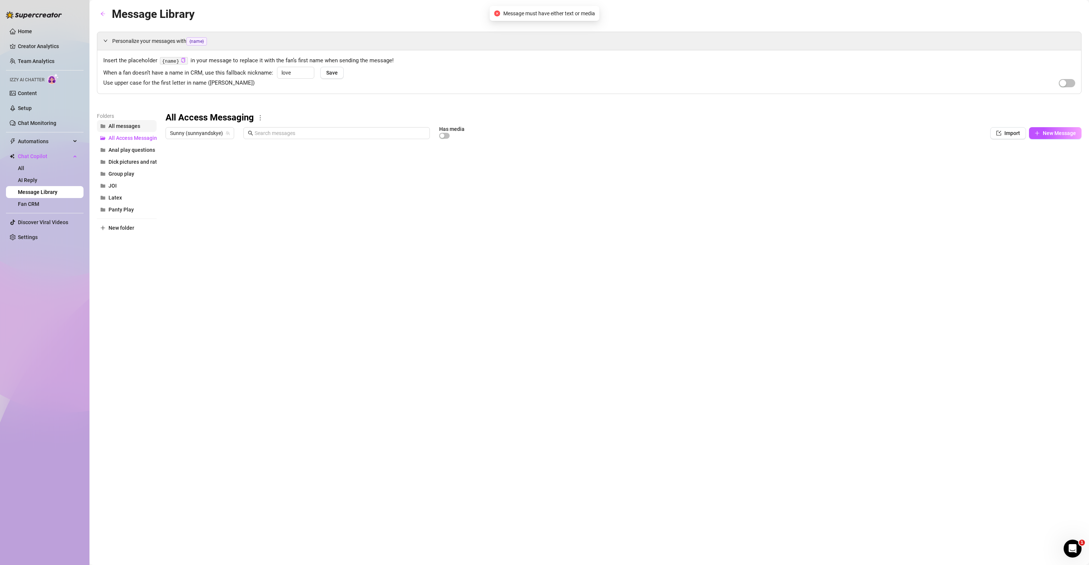
click at [129, 125] on span "All messages" at bounding box center [124, 126] width 32 height 6
click at [173, 261] on div at bounding box center [623, 225] width 916 height 166
click at [174, 245] on div at bounding box center [623, 225] width 916 height 166
click at [622, 534] on input "search" at bounding box center [617, 537] width 19 height 11
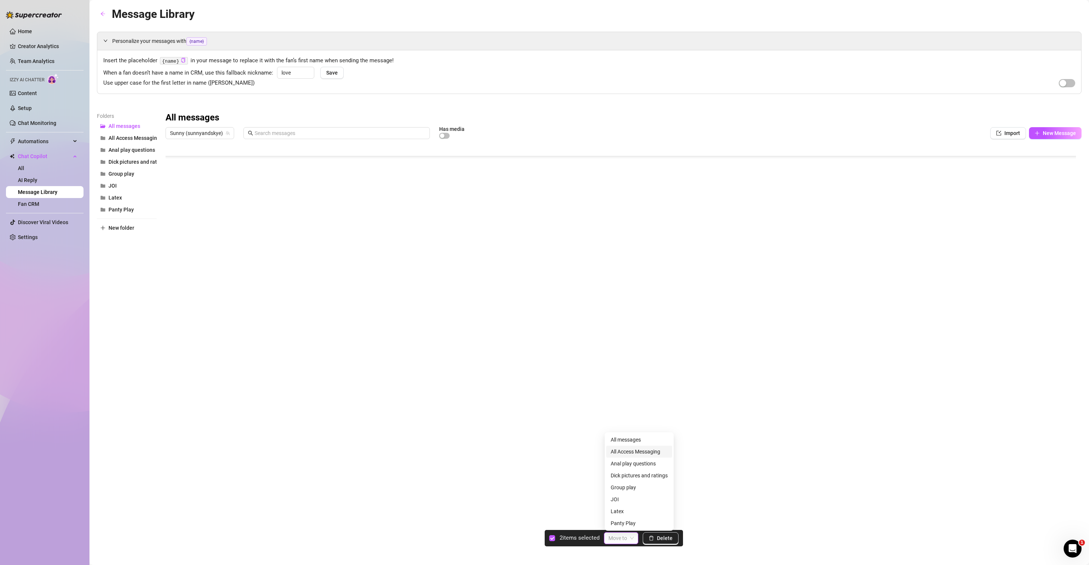
click at [641, 448] on div "All Access Messaging" at bounding box center [638, 451] width 57 height 8
click at [129, 138] on span "All Access Messaging" at bounding box center [133, 138] width 51 height 6
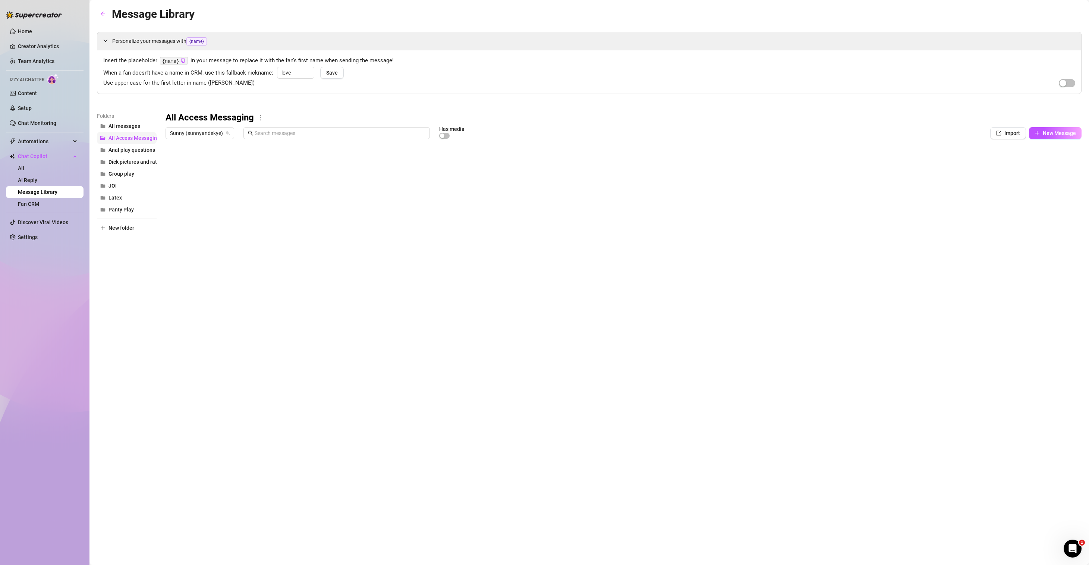
scroll to position [0, 0]
click at [173, 192] on div at bounding box center [623, 225] width 916 height 166
click at [172, 177] on div at bounding box center [623, 225] width 916 height 166
click at [664, 535] on span "Delete" at bounding box center [665, 538] width 16 height 6
